Goal: Register for event/course

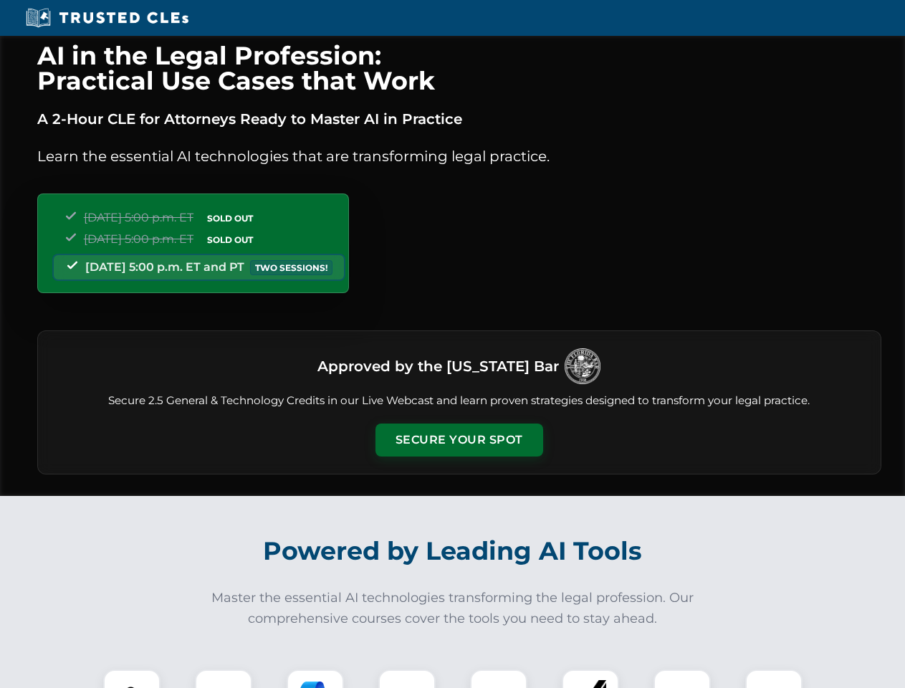
click at [459, 440] on button "Secure Your Spot" at bounding box center [459, 439] width 168 height 33
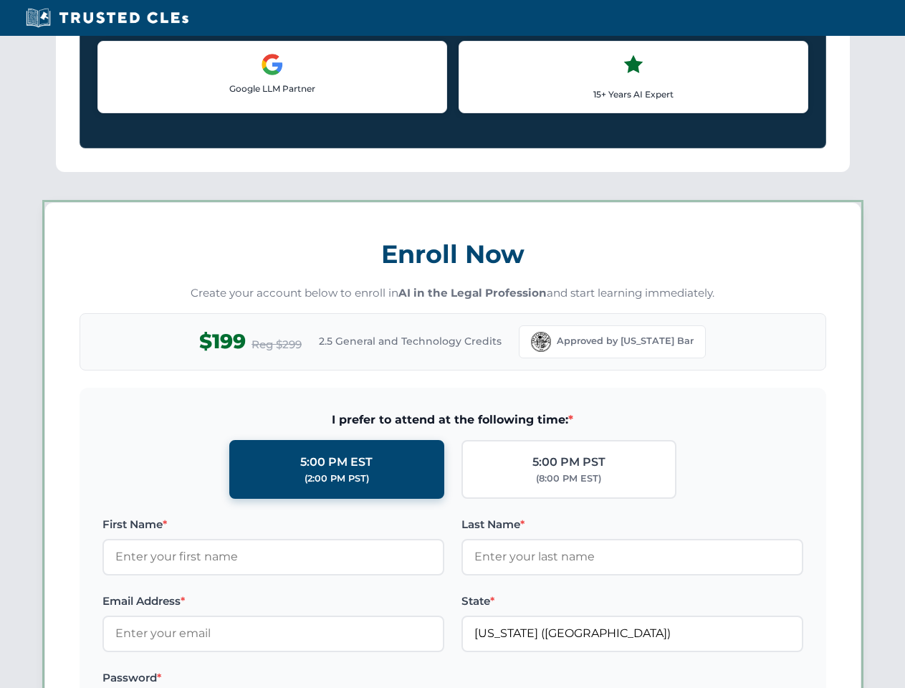
click at [224, 678] on label "Password *" at bounding box center [273, 677] width 342 height 17
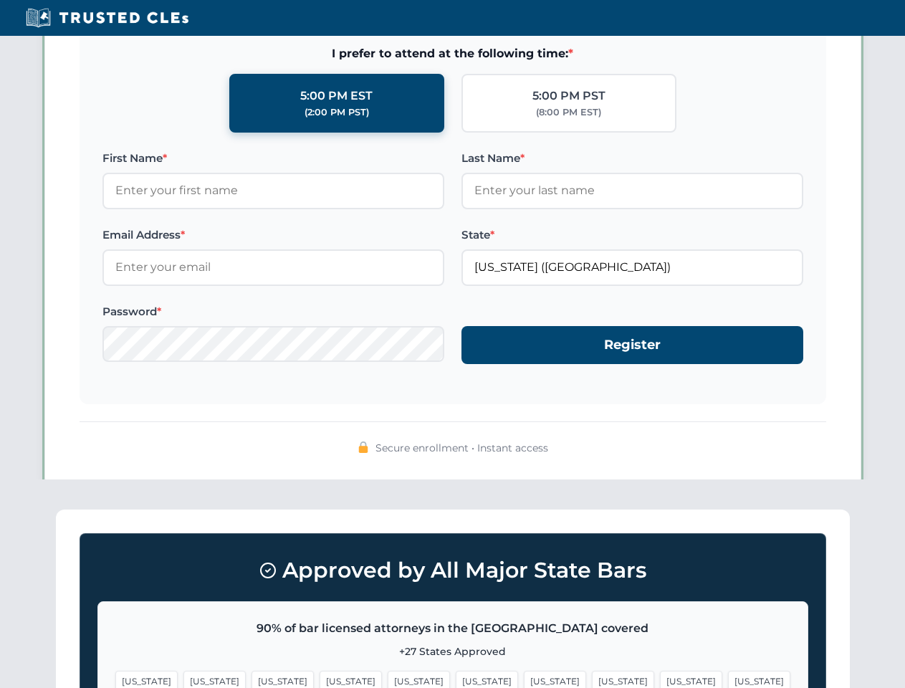
click at [524, 678] on span "[US_STATE]" at bounding box center [555, 681] width 62 height 21
click at [660, 678] on span "[US_STATE]" at bounding box center [691, 681] width 62 height 21
